Goal: Task Accomplishment & Management: Manage account settings

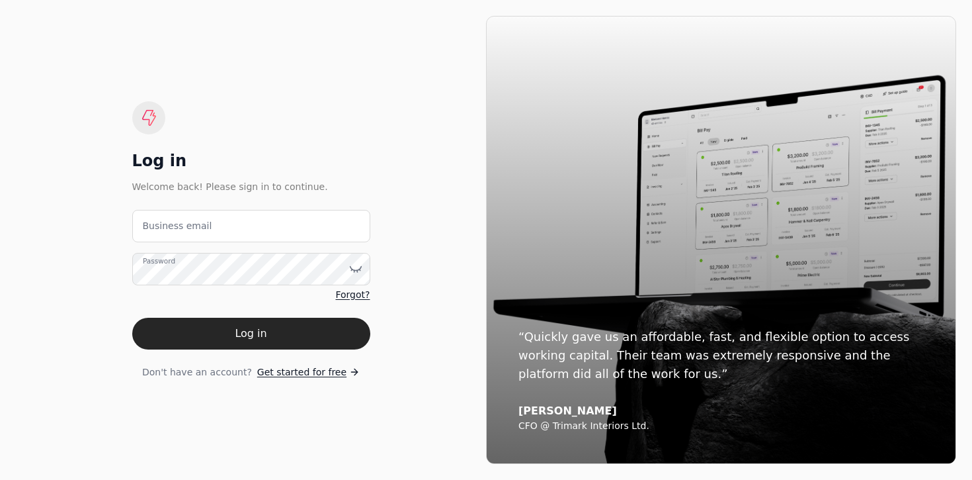
click at [325, 163] on div "Log in" at bounding box center [251, 160] width 238 height 21
click at [349, 214] on email "Business email" at bounding box center [251, 226] width 238 height 32
type email "a"
type email "[EMAIL_ADDRESS][DOMAIN_NAME]"
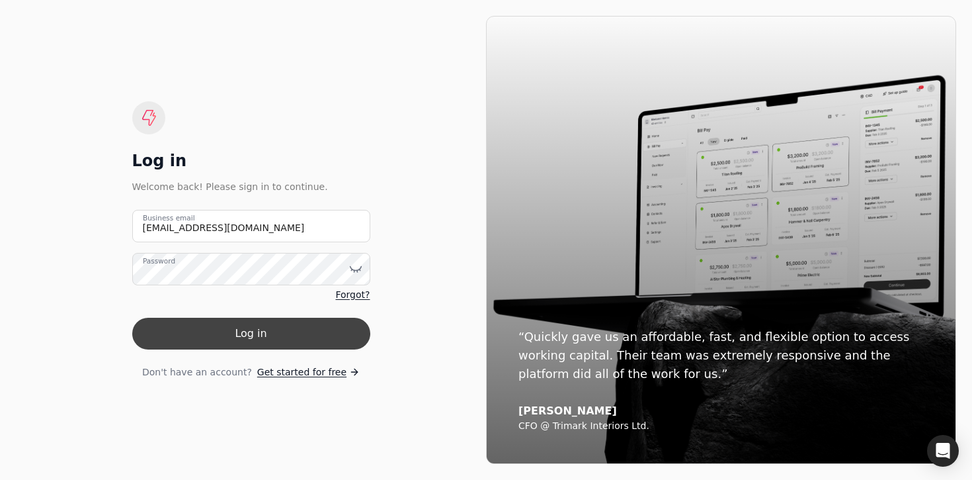
click at [281, 331] on button "Log in" at bounding box center [251, 333] width 238 height 32
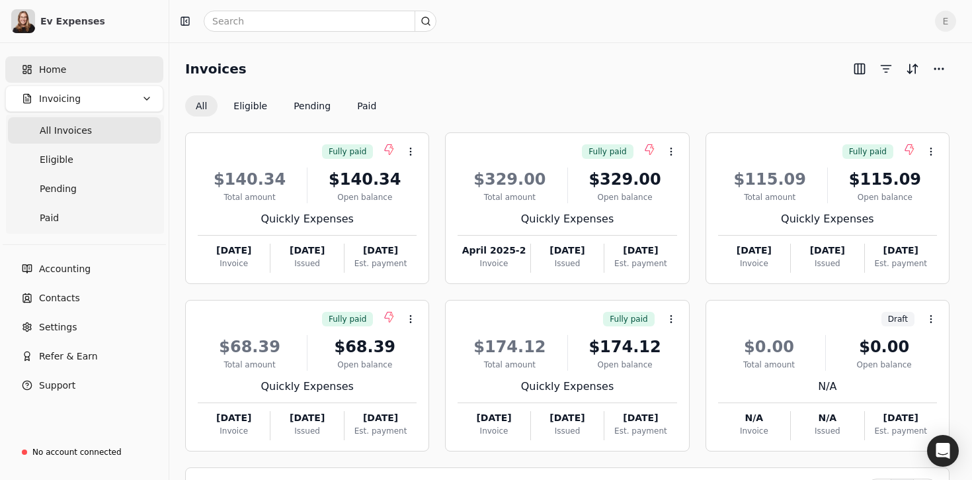
click at [67, 59] on link "Home" at bounding box center [84, 69] width 158 height 26
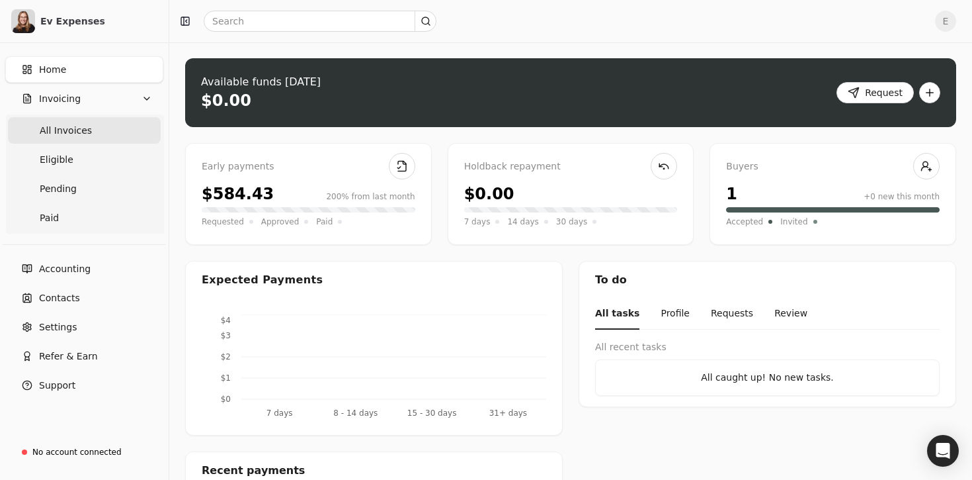
click at [99, 139] on Invoices "All Invoices" at bounding box center [84, 130] width 153 height 26
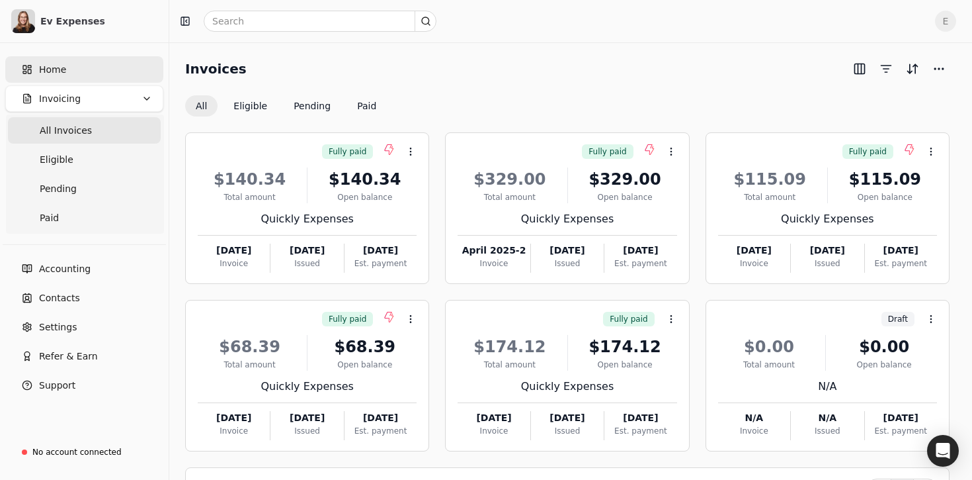
click at [55, 72] on span "Home" at bounding box center [52, 70] width 27 height 14
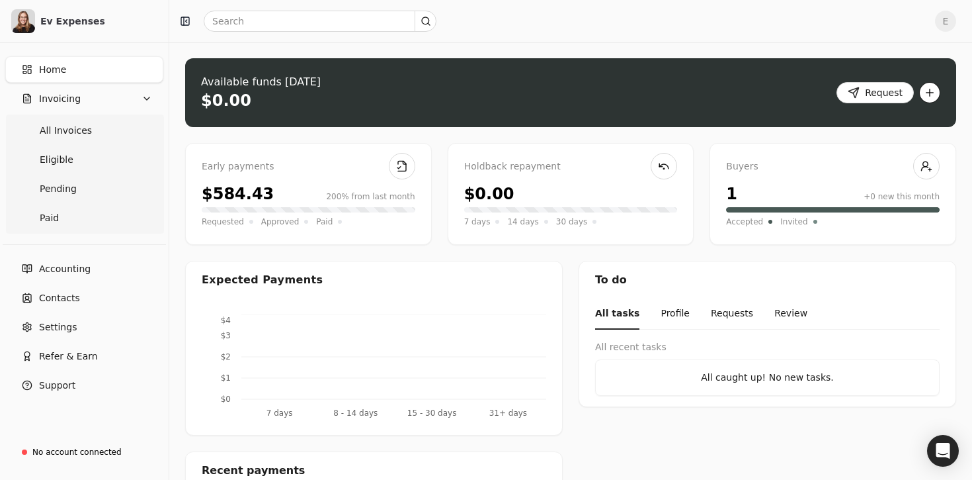
click at [931, 91] on button "button" at bounding box center [929, 92] width 21 height 21
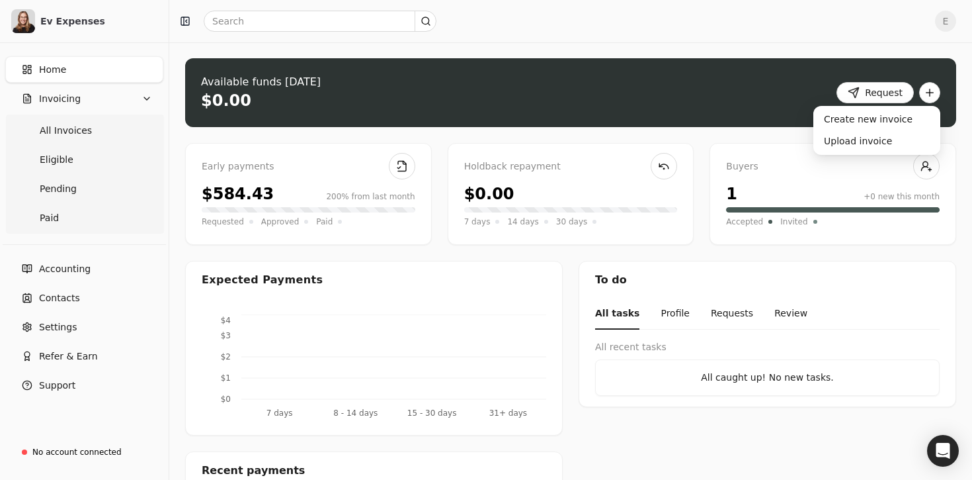
click at [93, 70] on link "Home" at bounding box center [84, 69] width 158 height 26
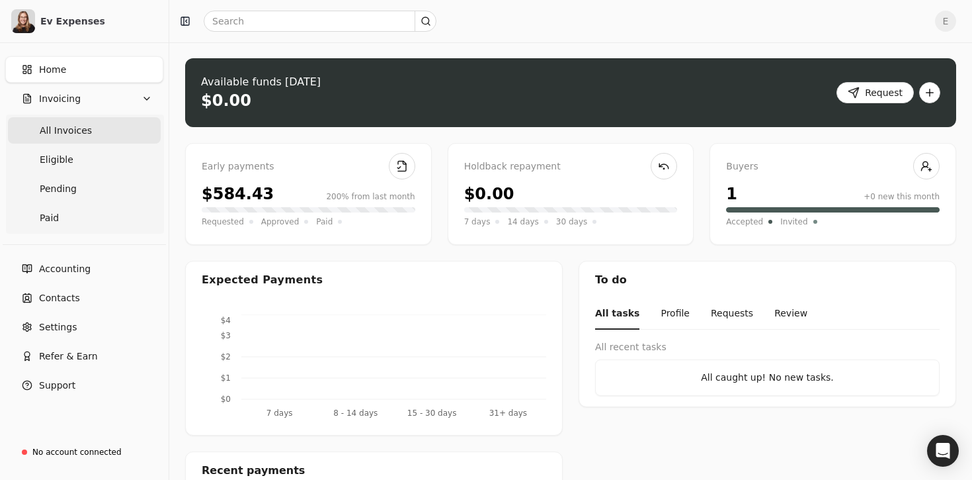
click at [88, 141] on Invoices "All Invoices" at bounding box center [84, 130] width 153 height 26
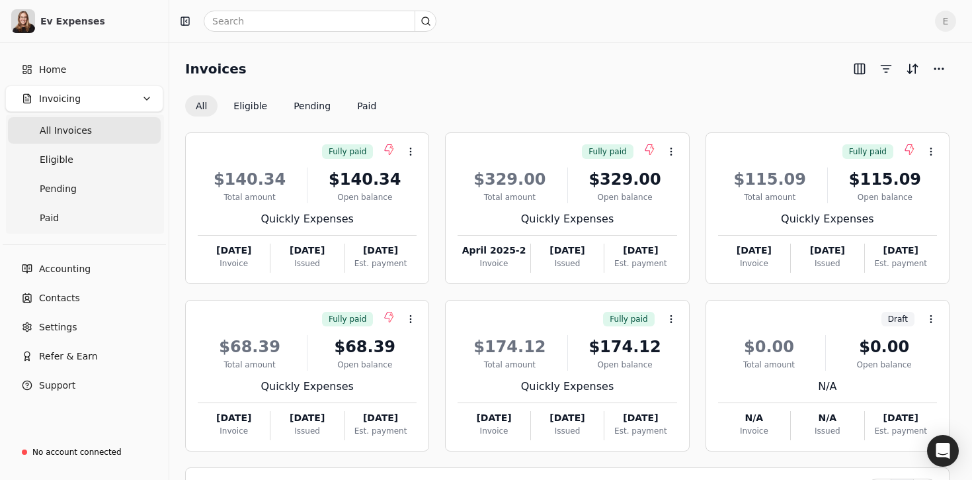
click at [79, 126] on span "All Invoices" at bounding box center [66, 131] width 52 height 14
click at [943, 327] on div "Draft Context Menu Button $0.00 Total amount $0.00 Open balance N/A N/A Invoice…" at bounding box center [828, 375] width 244 height 151
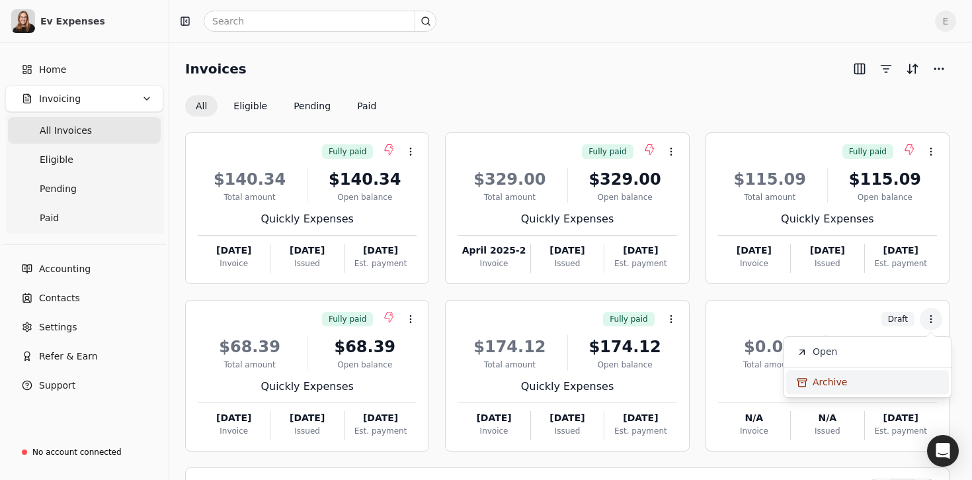
click at [882, 388] on li "Archive" at bounding box center [867, 382] width 163 height 24
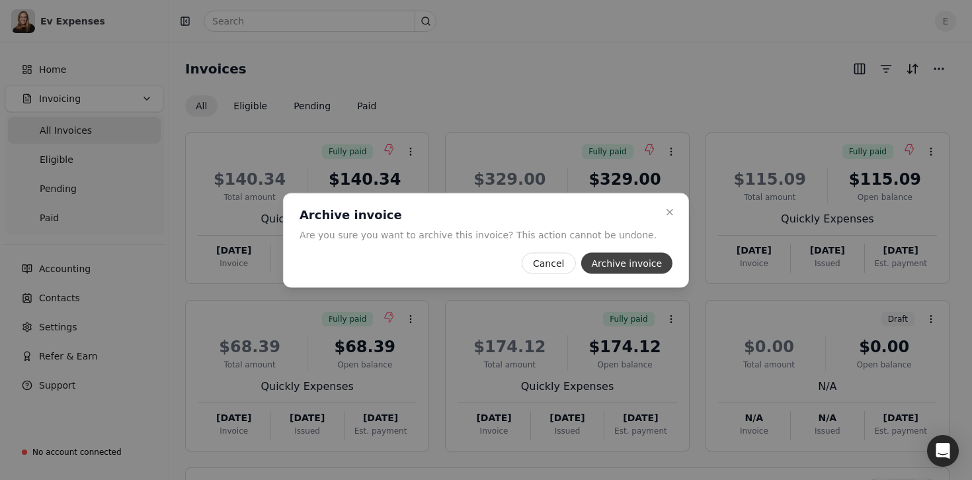
click at [616, 268] on button "Archive invoice" at bounding box center [627, 262] width 92 height 21
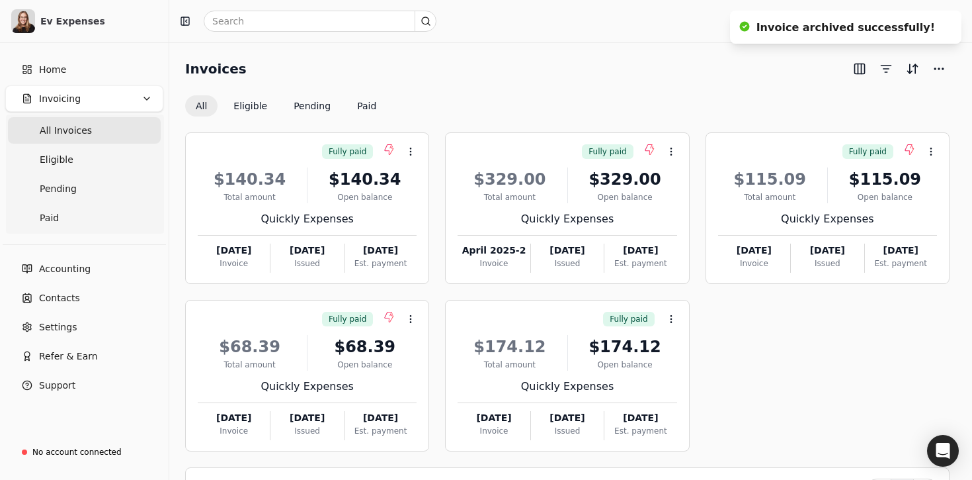
click at [549, 110] on div "All Eligible Pending Paid" at bounding box center [567, 105] width 765 height 21
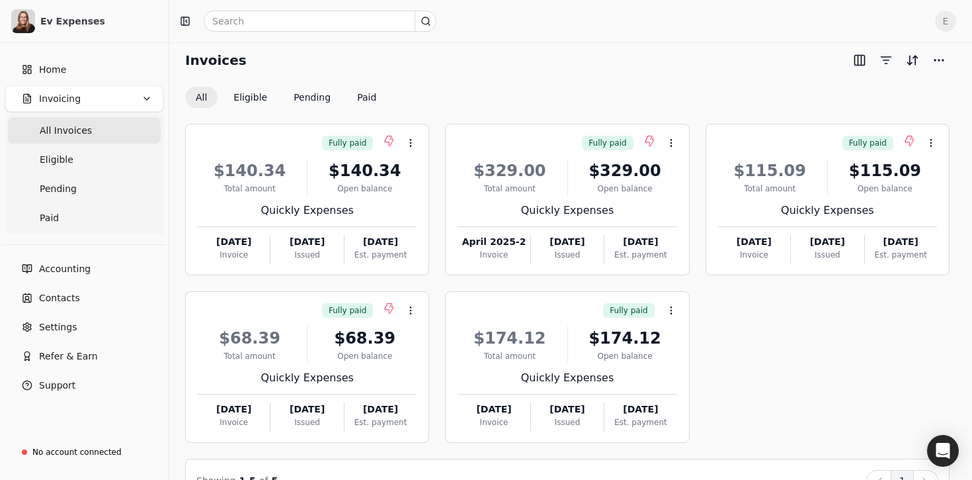
scroll to position [6, 0]
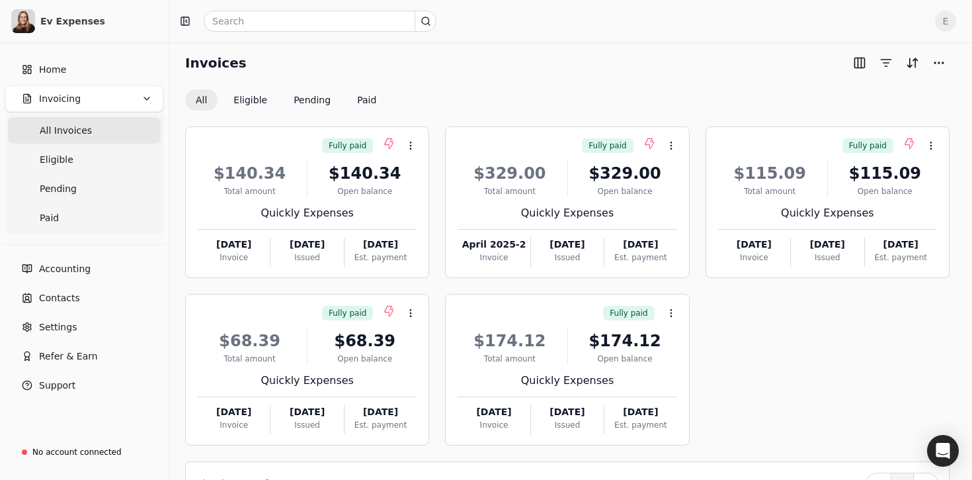
click at [294, 62] on div "Invoices" at bounding box center [567, 62] width 765 height 21
click at [79, 116] on ul "All Invoices Eligible Pending Paid" at bounding box center [85, 173] width 158 height 119
click at [324, 54] on div "Invoices" at bounding box center [567, 62] width 765 height 21
click at [108, 149] on link "Eligible" at bounding box center [84, 159] width 153 height 26
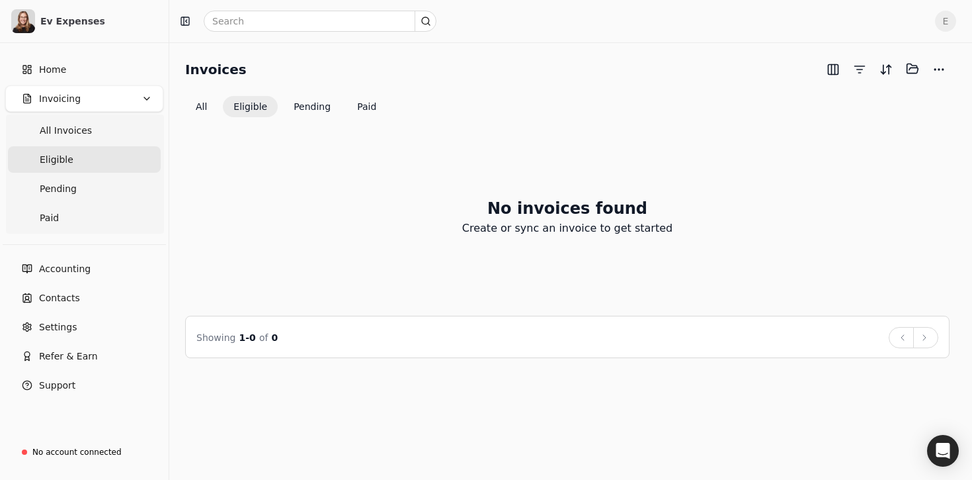
click at [371, 52] on div "Invoices Selected items: 0 All Eligible Pending Paid No invoices found Create o…" at bounding box center [570, 260] width 803 height 437
